Goal: Obtain resource: Obtain resource

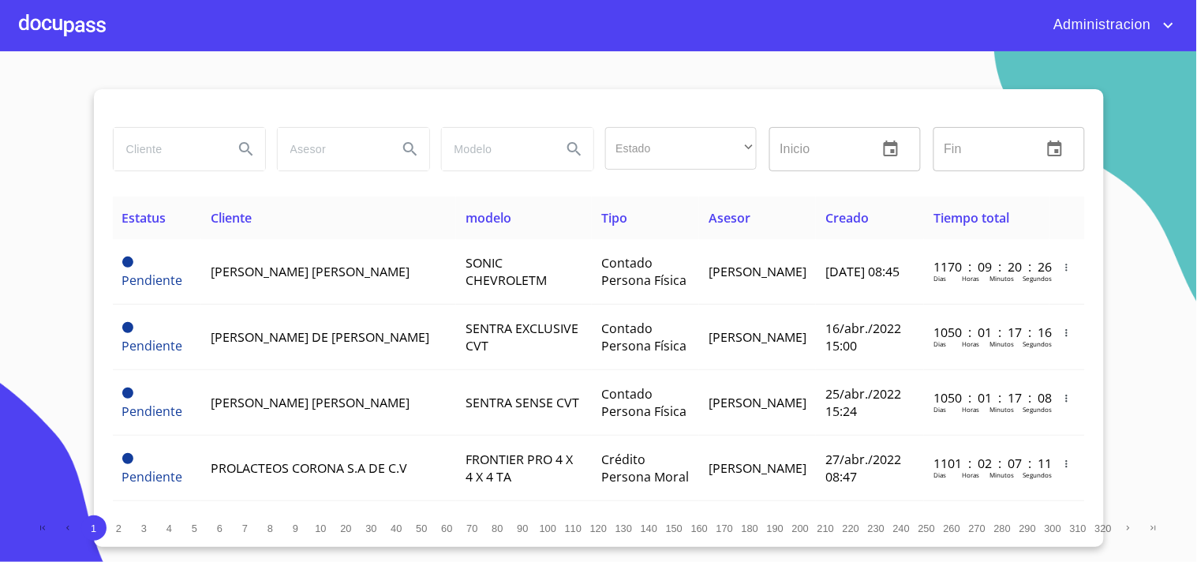
click at [177, 155] on input "search" at bounding box center [167, 149] width 107 height 43
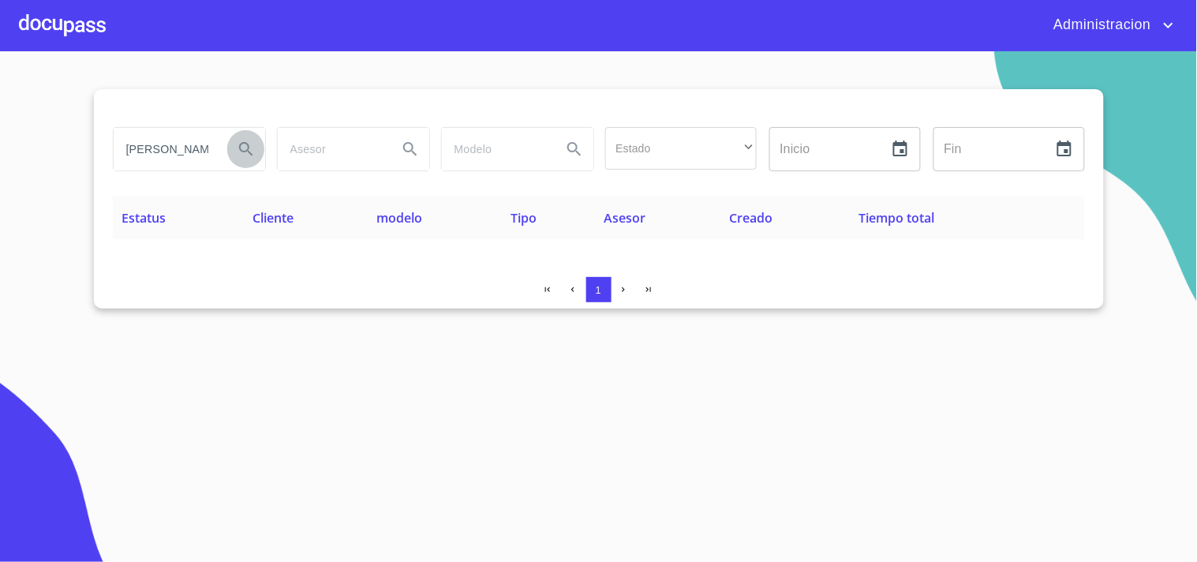
click at [248, 146] on icon "Search" at bounding box center [245, 148] width 13 height 13
click at [155, 143] on input "[PERSON_NAME]" at bounding box center [167, 149] width 107 height 43
click at [205, 143] on input "[PERSON_NAME]" at bounding box center [167, 149] width 107 height 43
type input "[PERSON_NAME]"
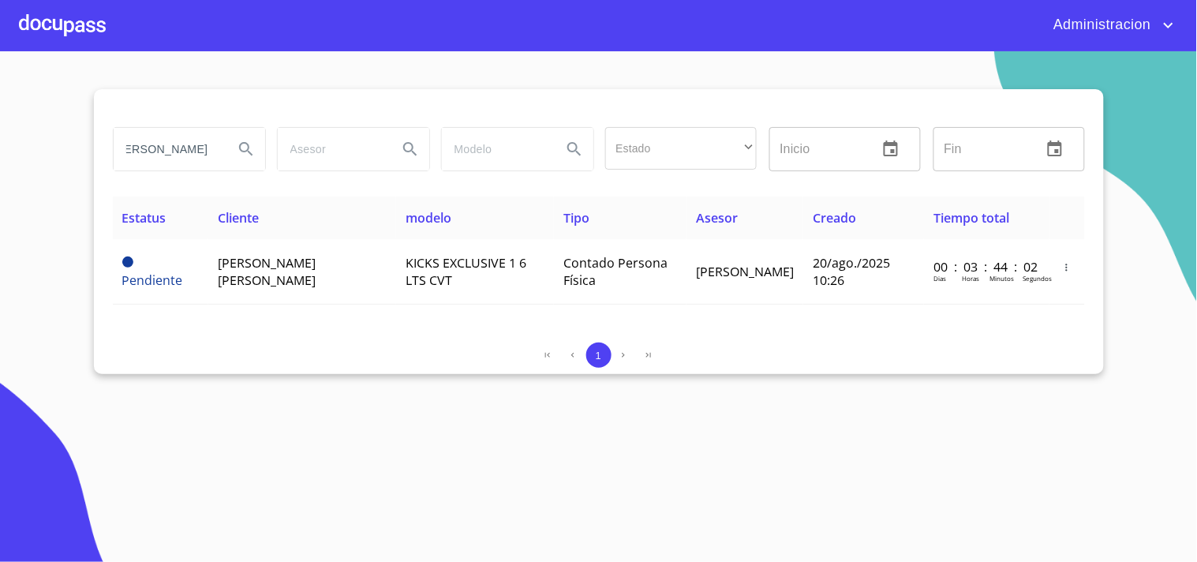
scroll to position [0, 0]
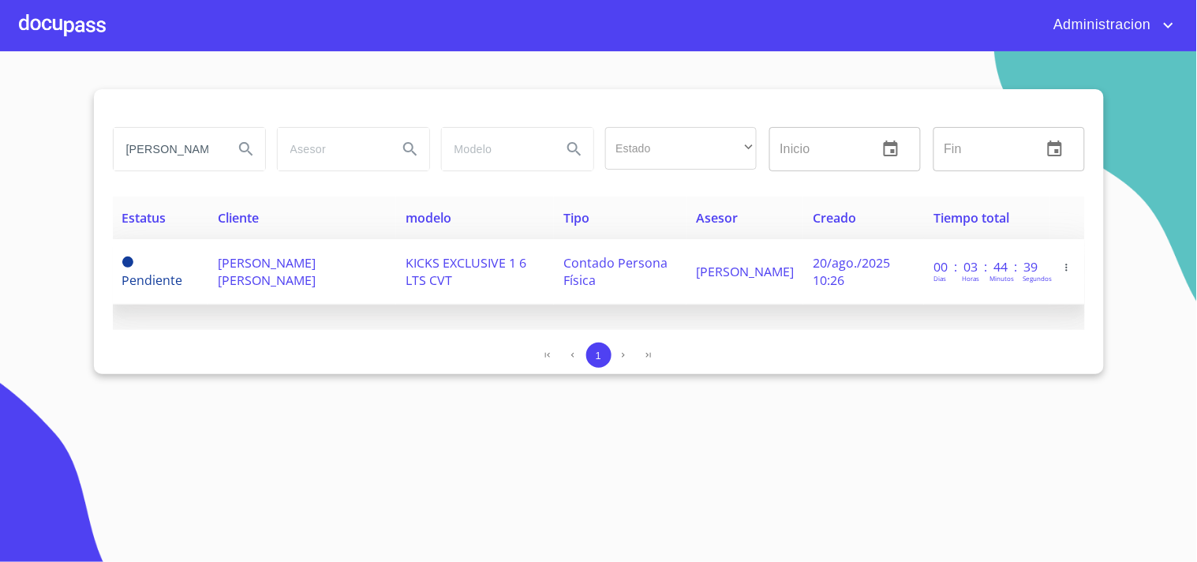
click at [261, 274] on span "[PERSON_NAME] [PERSON_NAME]" at bounding box center [267, 271] width 98 height 35
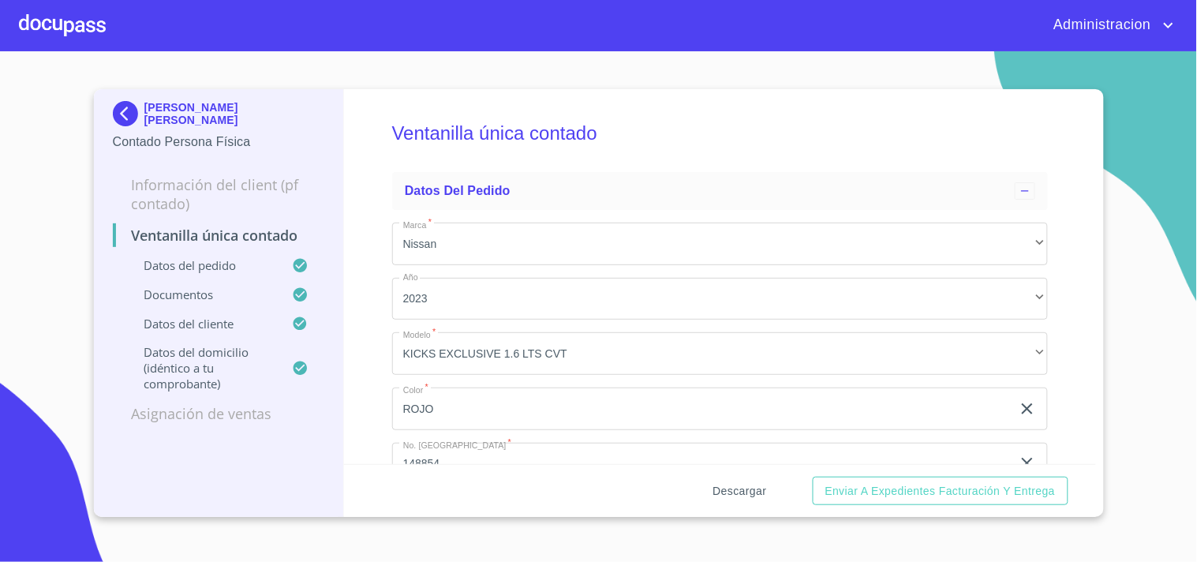
click at [736, 486] on span "Descargar" at bounding box center [740, 491] width 54 height 20
click at [151, 114] on p "[PERSON_NAME] [PERSON_NAME]" at bounding box center [234, 113] width 181 height 25
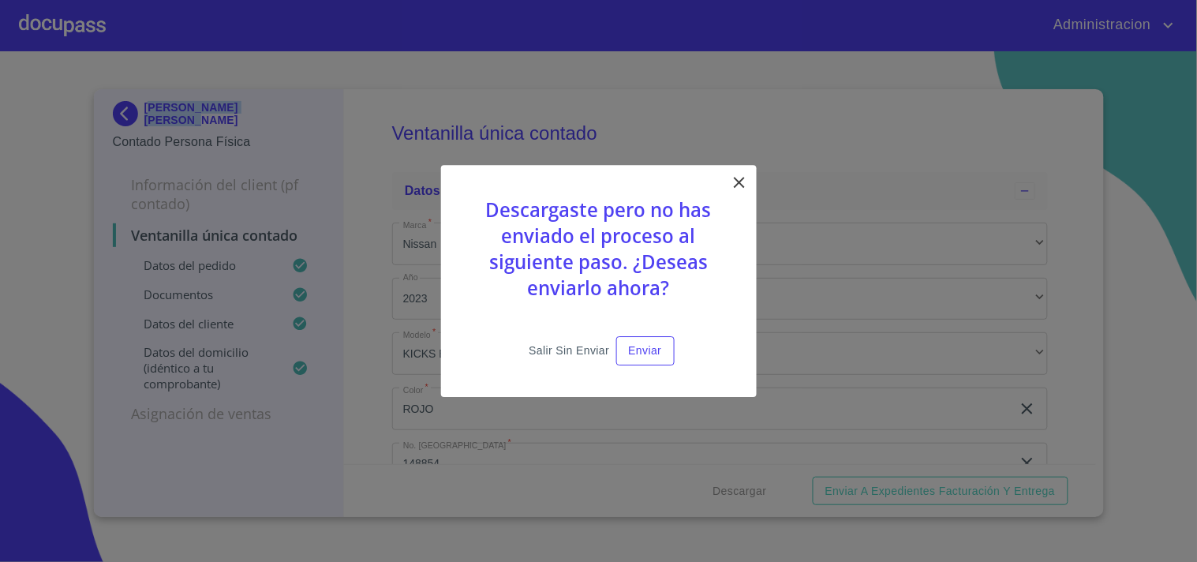
click at [584, 348] on span "Salir sin enviar" at bounding box center [568, 351] width 80 height 20
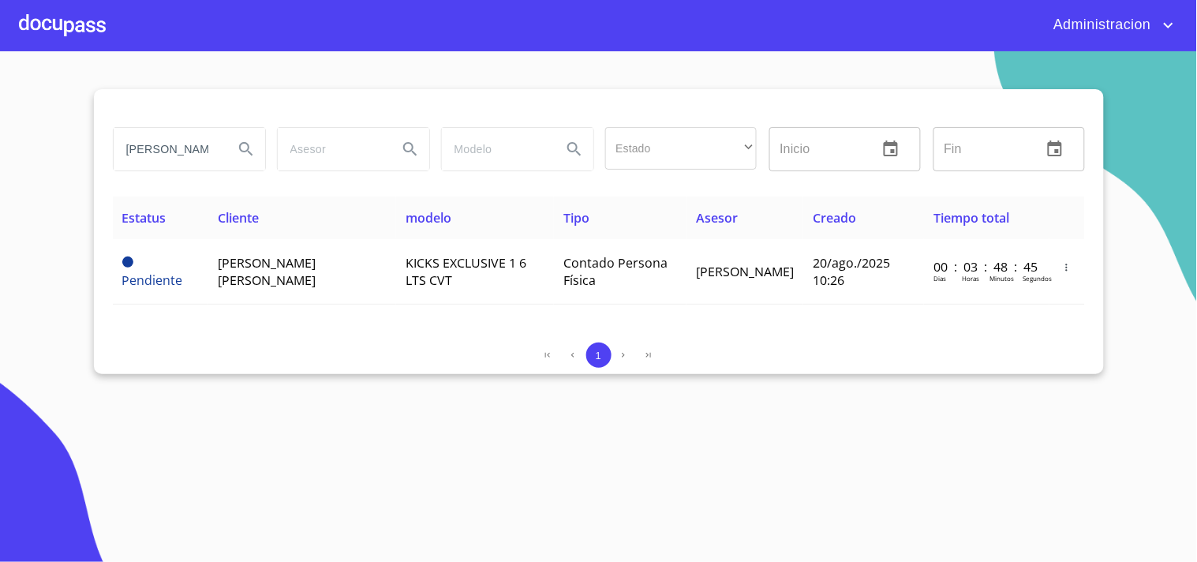
drag, startPoint x: 124, startPoint y: 146, endPoint x: 1024, endPoint y: 146, distance: 900.0
click at [941, 177] on div "[PERSON_NAME] Estado ​ ​ Inicio ​ Fin ​" at bounding box center [598, 149] width 984 height 57
type input "[PERSON_NAME]"
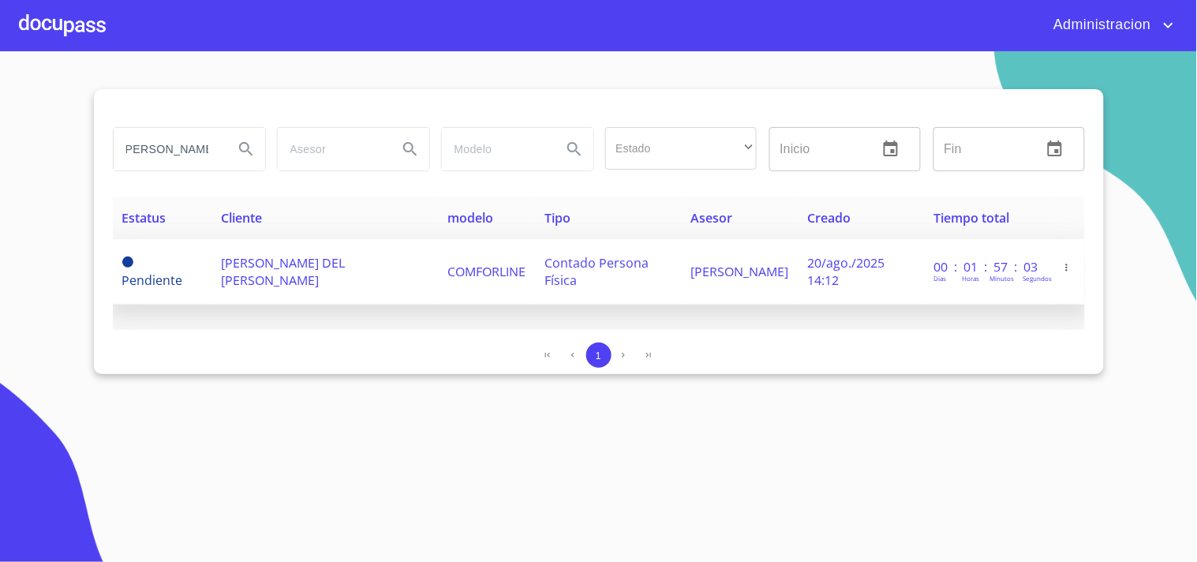
click at [334, 277] on td "[PERSON_NAME] DEL [PERSON_NAME]" at bounding box center [324, 271] width 226 height 65
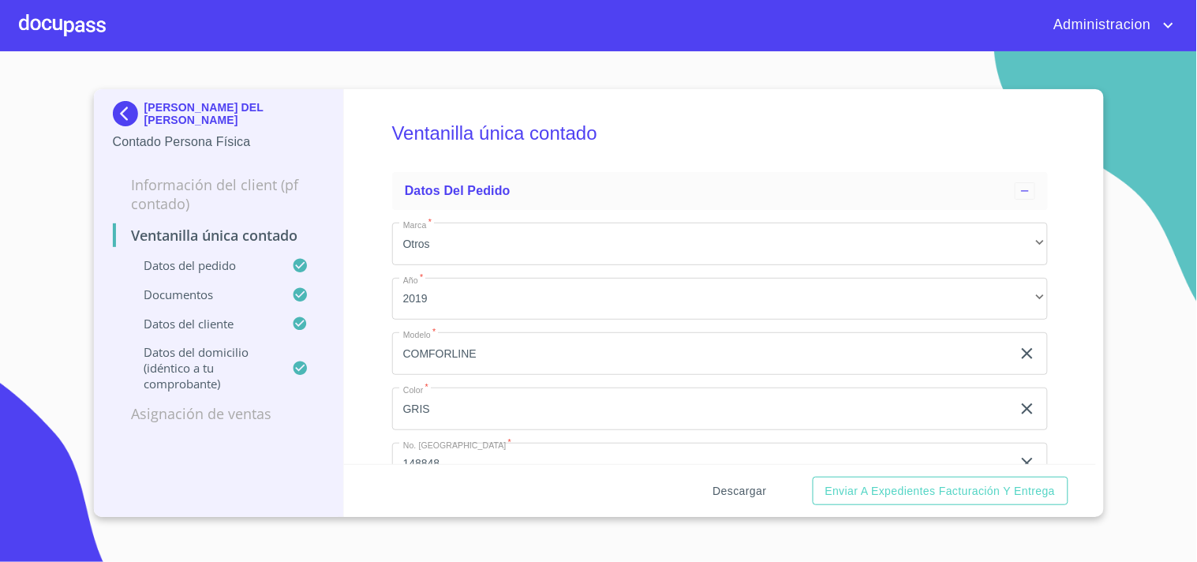
click at [726, 482] on span "Descargar" at bounding box center [740, 491] width 54 height 20
